Goal: Find specific fact: Find specific fact

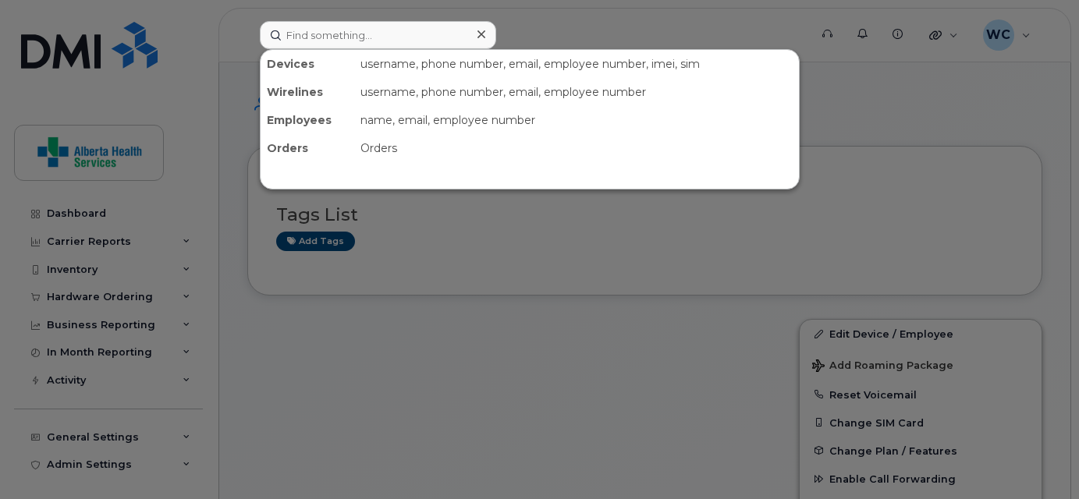
type input "INC002637238"
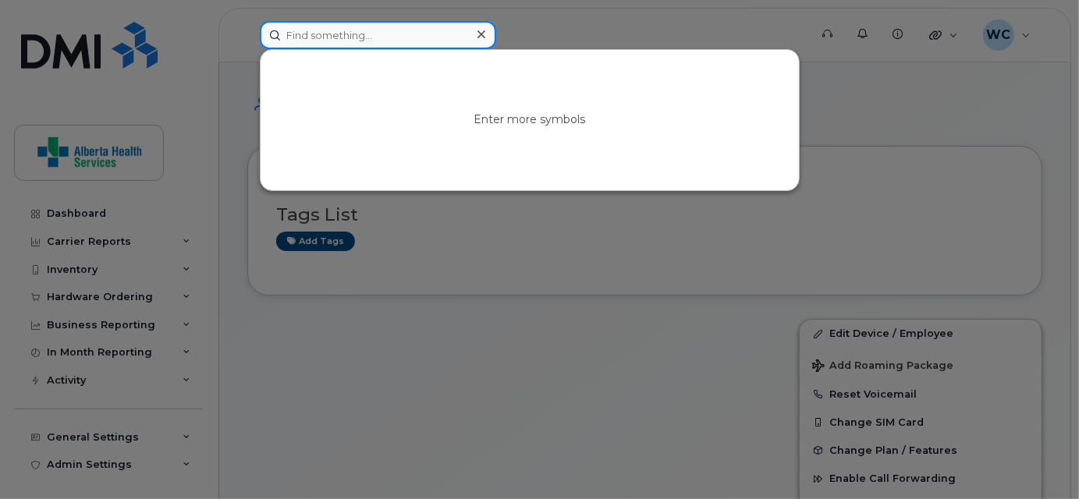
paste input "7805217509"
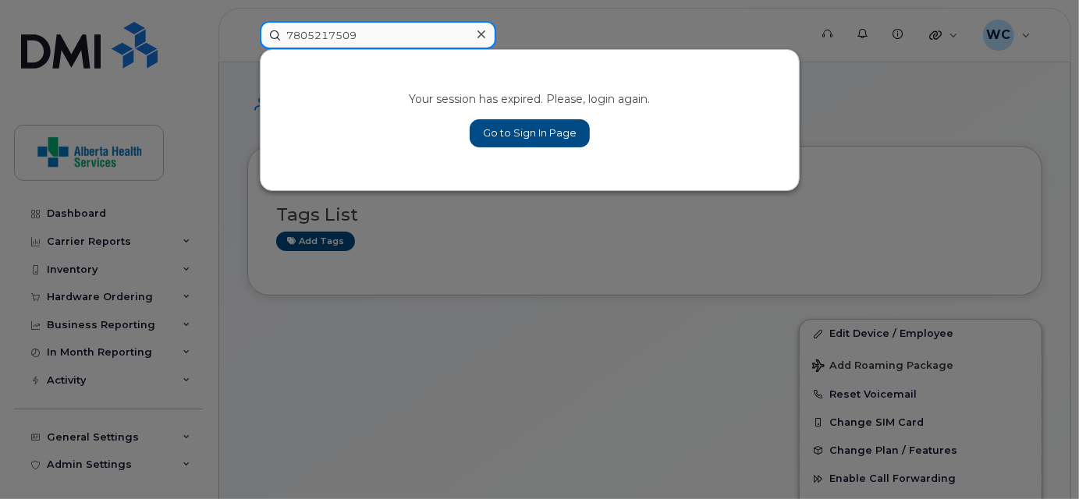
type input "7805217509"
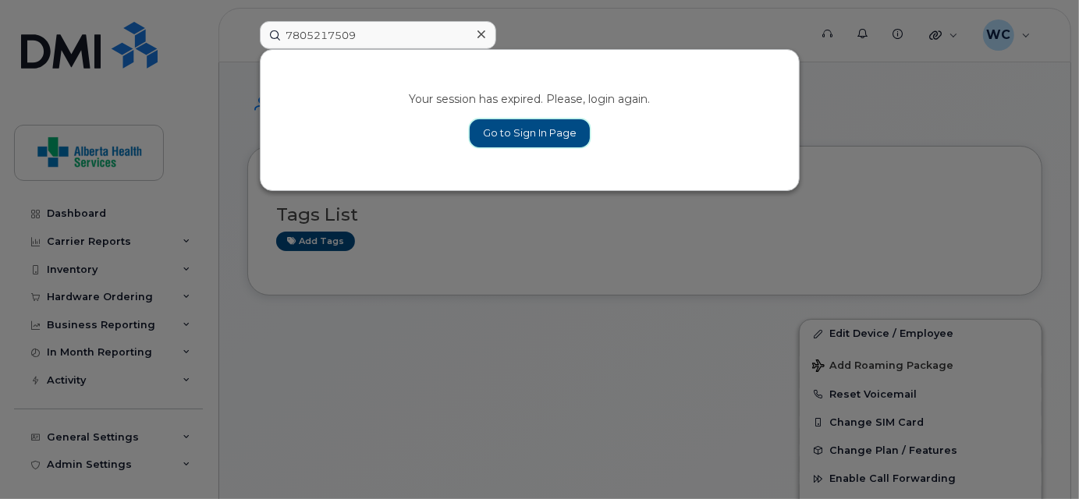
click at [540, 131] on link "Go to Sign In Page" at bounding box center [530, 133] width 120 height 28
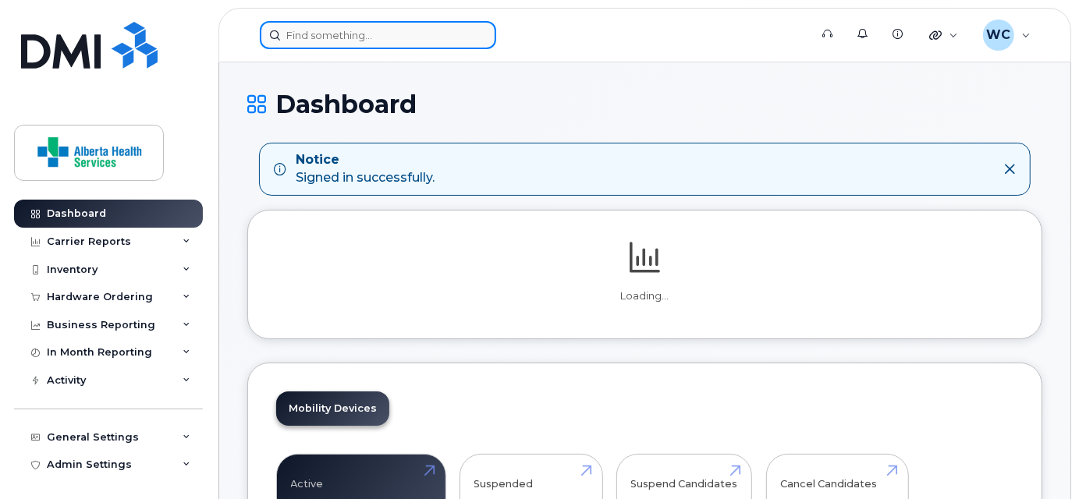
click at [344, 44] on input at bounding box center [378, 35] width 236 height 28
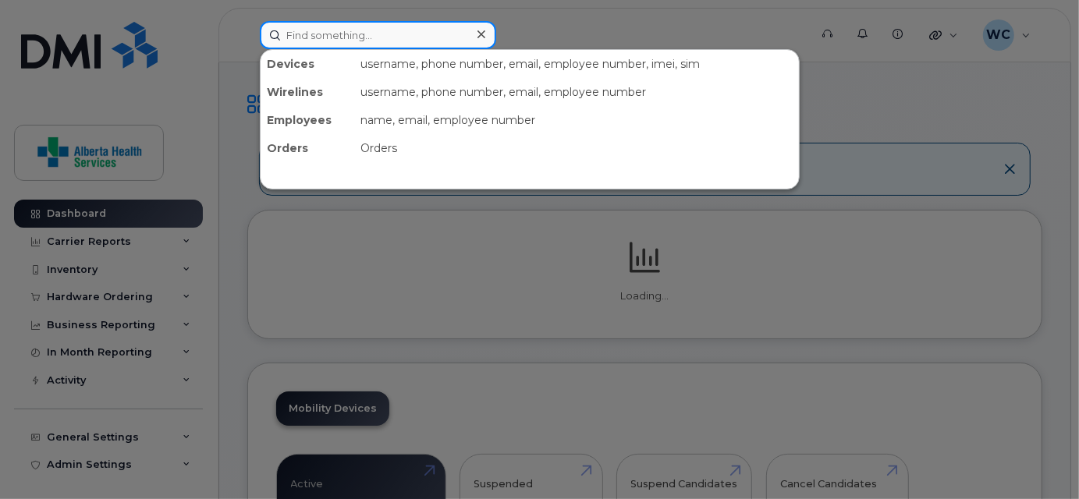
paste input "7805217509"
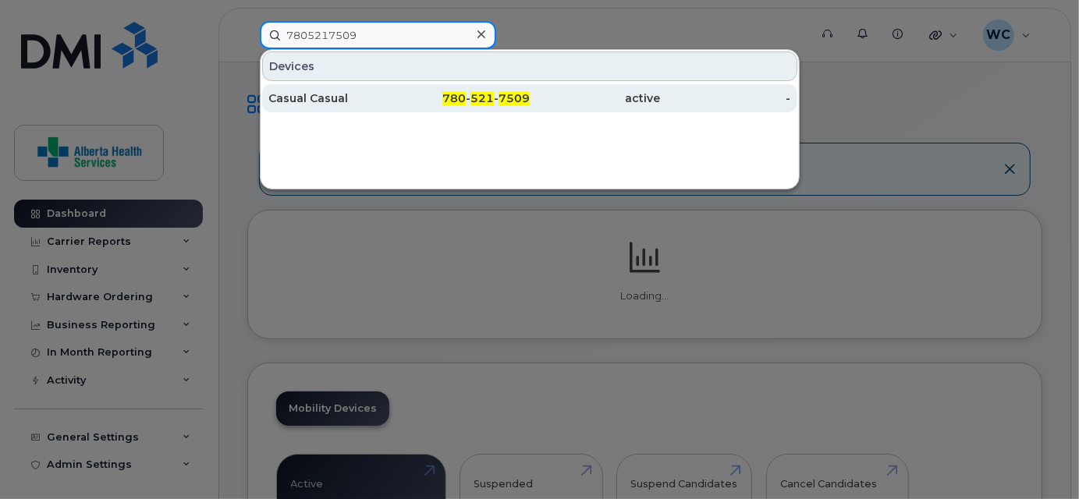
type input "7805217509"
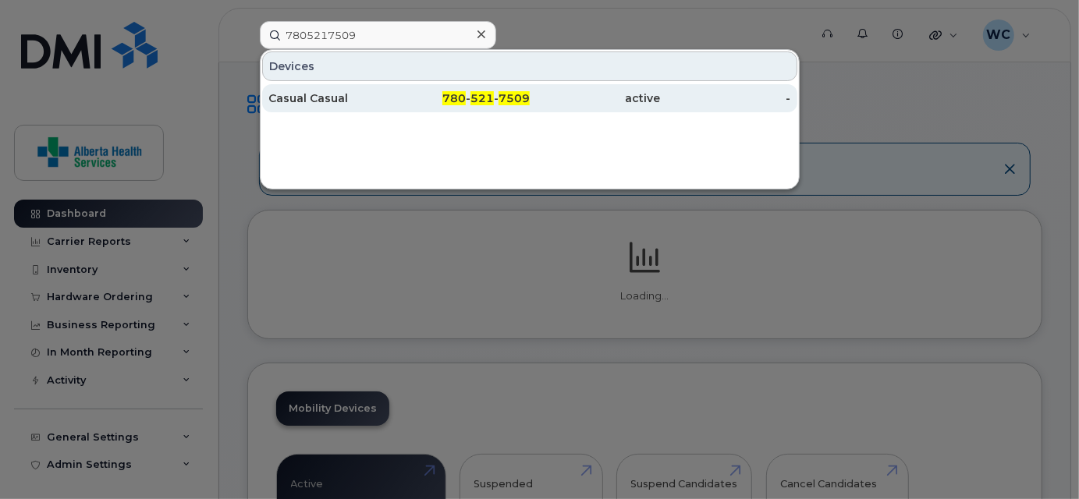
click at [595, 95] on div "active" at bounding box center [595, 99] width 130 height 16
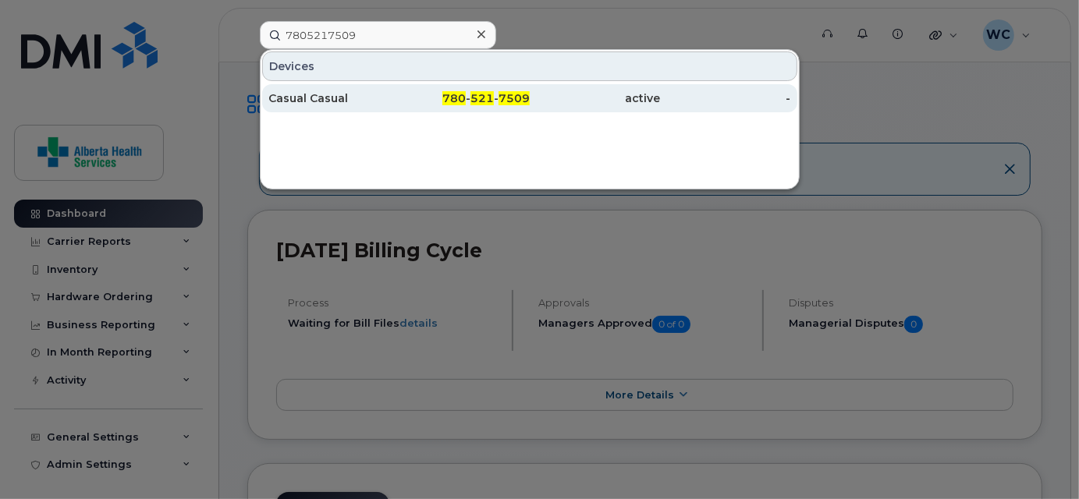
click at [660, 87] on div "active" at bounding box center [725, 98] width 130 height 28
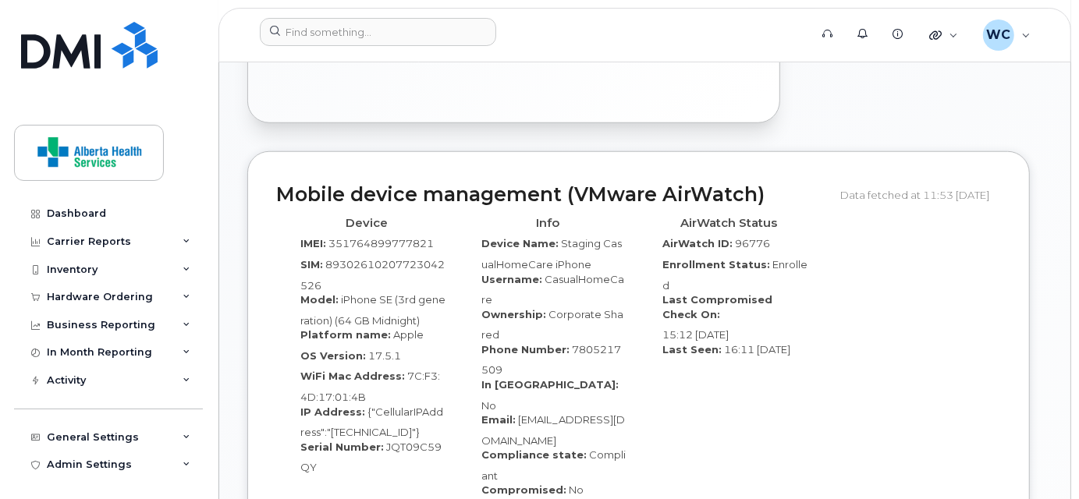
scroll to position [850, 0]
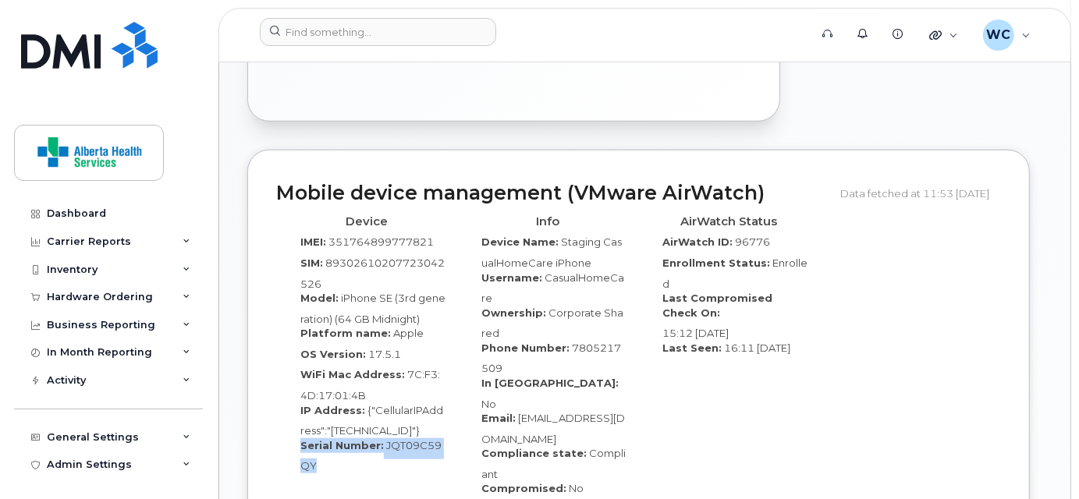
drag, startPoint x: 297, startPoint y: 411, endPoint x: 314, endPoint y: 442, distance: 34.6
click at [314, 442] on div "Serial Number: JQT09C59QY" at bounding box center [367, 455] width 158 height 35
copy div "Serial Number: JQT09C59QY"
